Goal: Find contact information: Find contact information

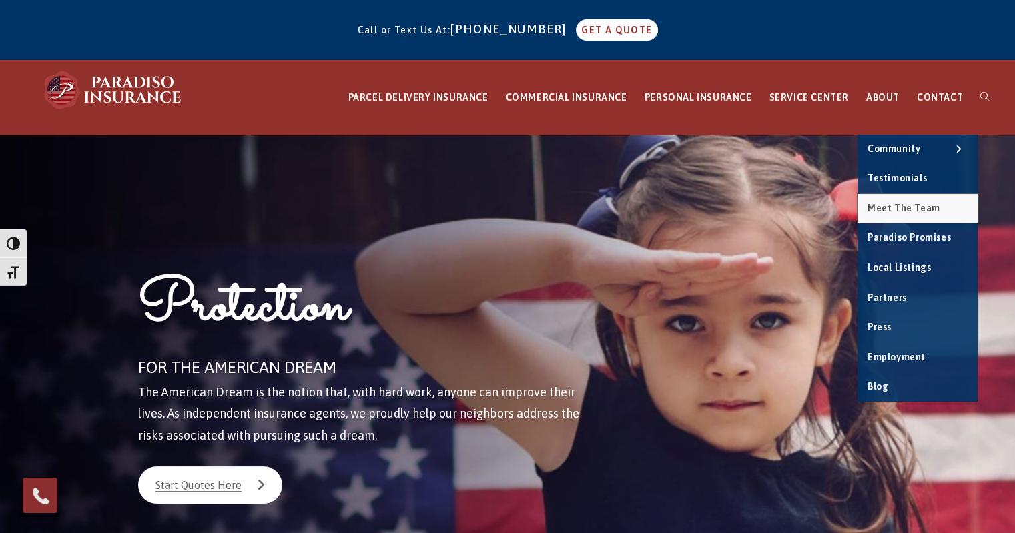
click at [881, 203] on span "Meet the Team" at bounding box center [903, 208] width 73 height 11
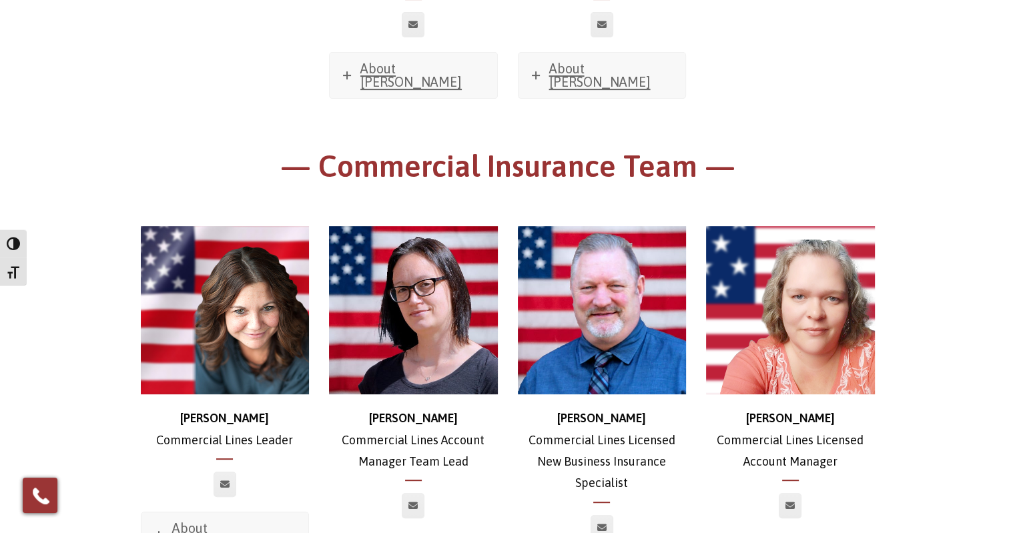
scroll to position [563, 0]
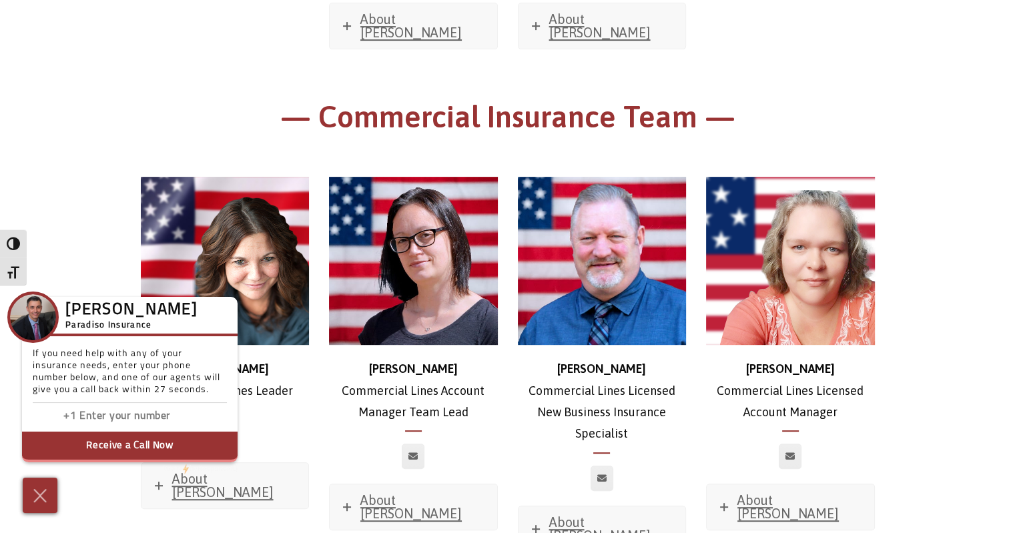
click at [268, 436] on div at bounding box center [225, 442] width 189 height 40
click at [57, 491] on div at bounding box center [40, 495] width 38 height 39
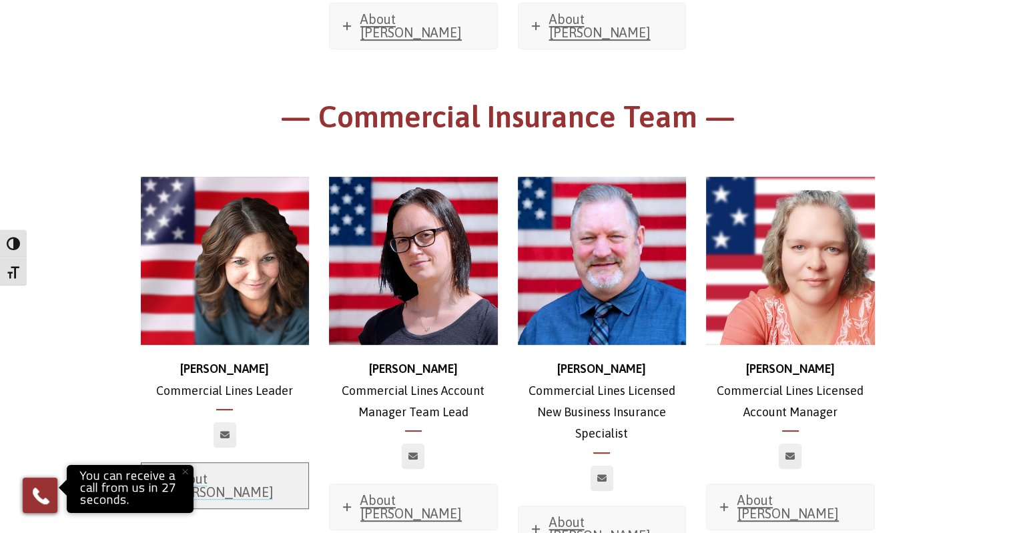
click at [252, 471] on span "About [PERSON_NAME]" at bounding box center [222, 485] width 101 height 29
click at [232, 422] on link at bounding box center [224, 434] width 23 height 25
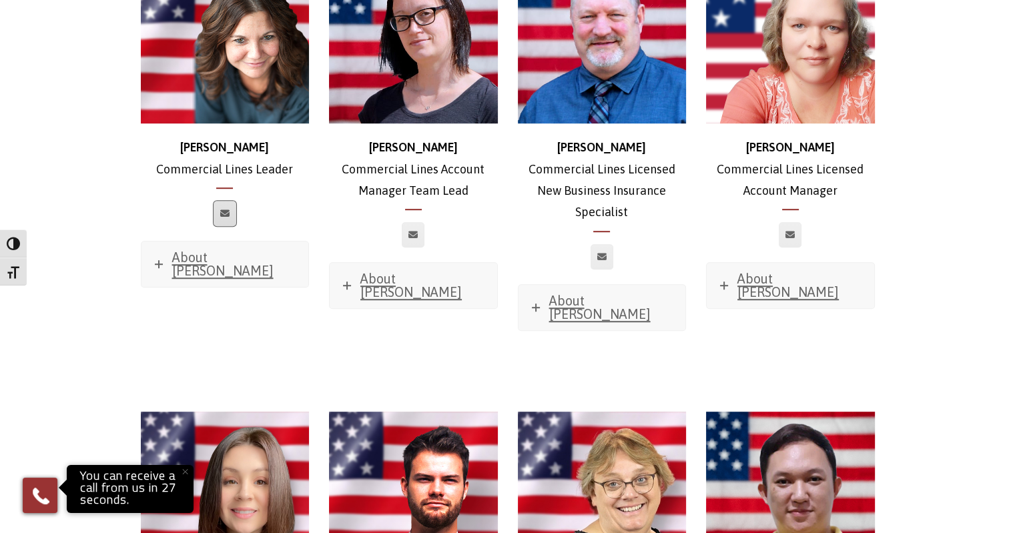
scroll to position [793, 0]
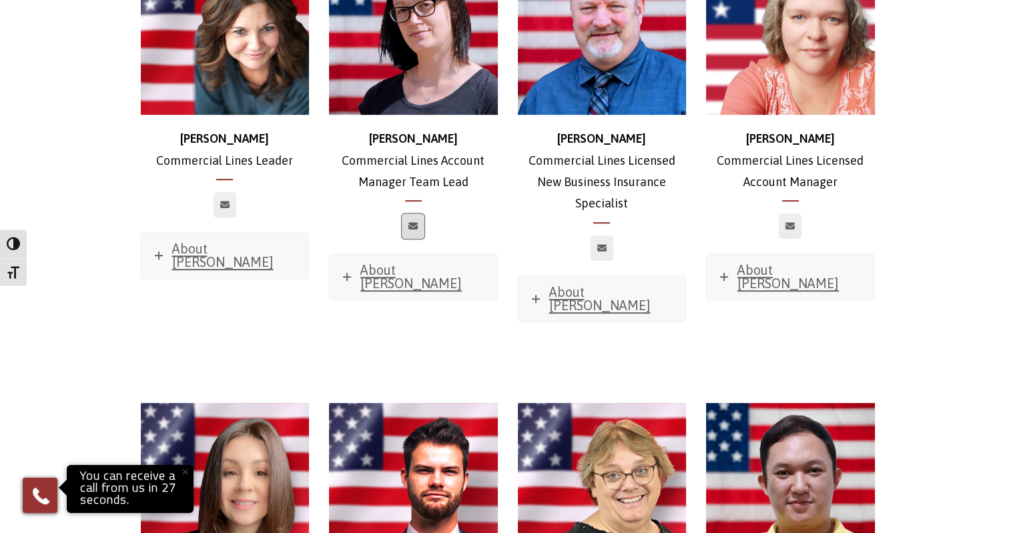
click at [419, 215] on link at bounding box center [413, 225] width 23 height 25
click at [407, 213] on link at bounding box center [413, 225] width 23 height 25
click at [411, 221] on link at bounding box center [413, 225] width 23 height 25
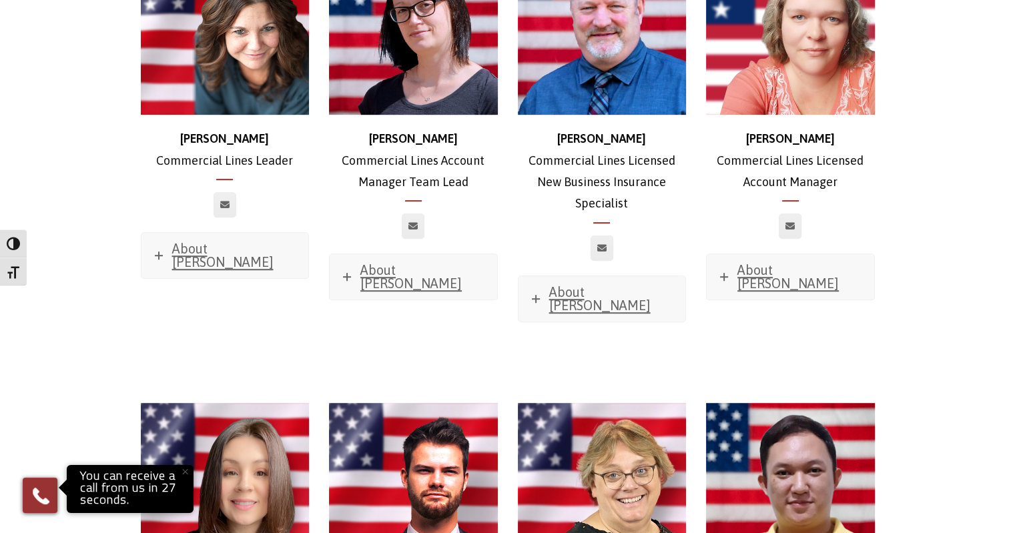
click at [196, 448] on img at bounding box center [225, 487] width 169 height 169
